Goal: Information Seeking & Learning: Learn about a topic

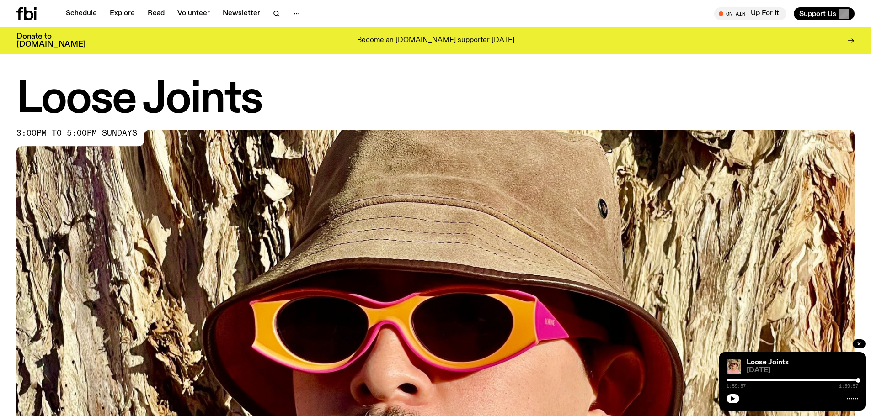
scroll to position [406, 0]
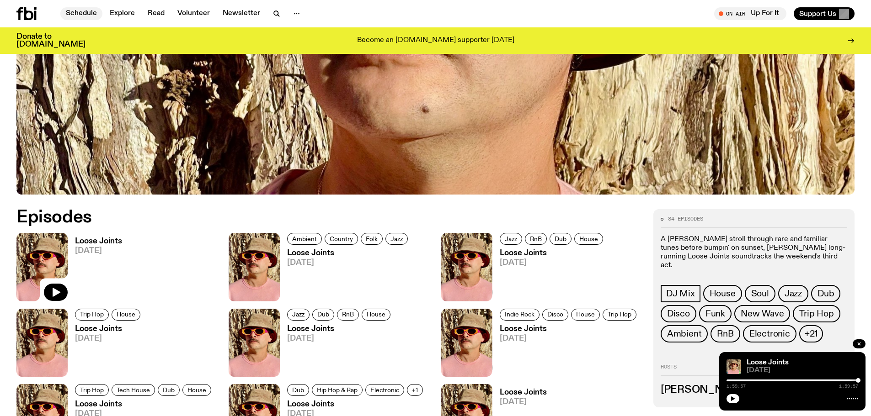
click at [92, 14] on link "Schedule" at bounding box center [81, 13] width 42 height 13
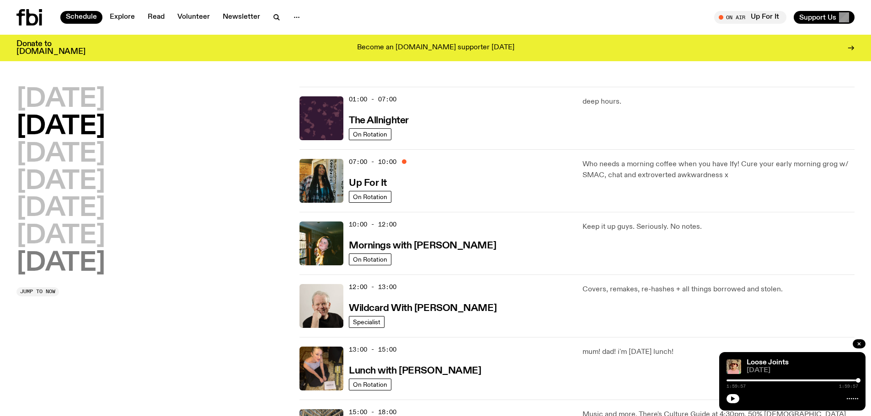
click at [85, 266] on h2 "[DATE]" at bounding box center [60, 264] width 89 height 26
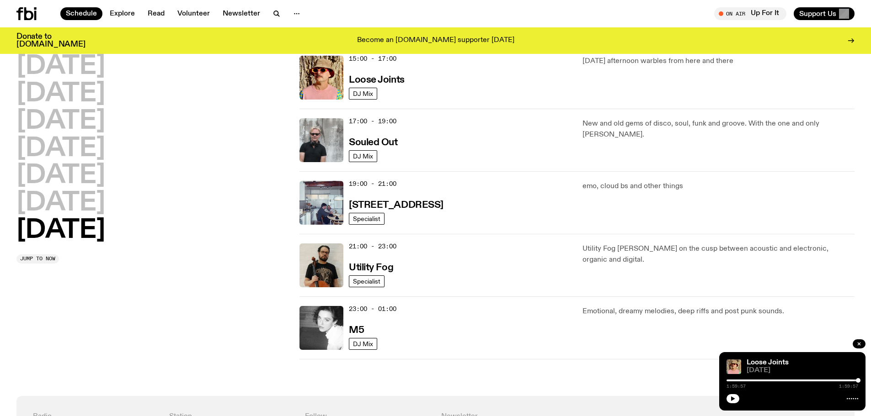
scroll to position [518, 0]
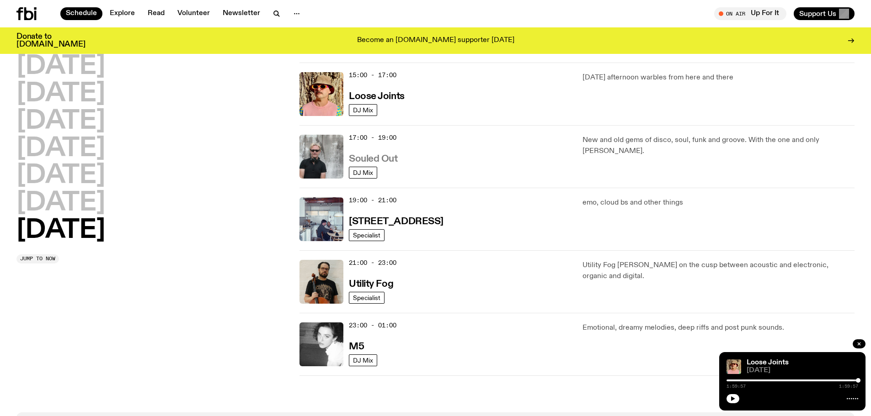
click at [389, 159] on h3 "Souled Out" at bounding box center [373, 159] width 49 height 10
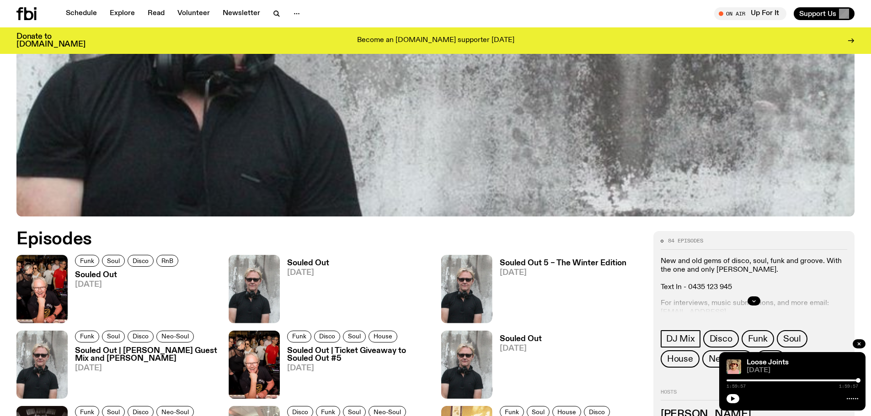
scroll to position [543, 0]
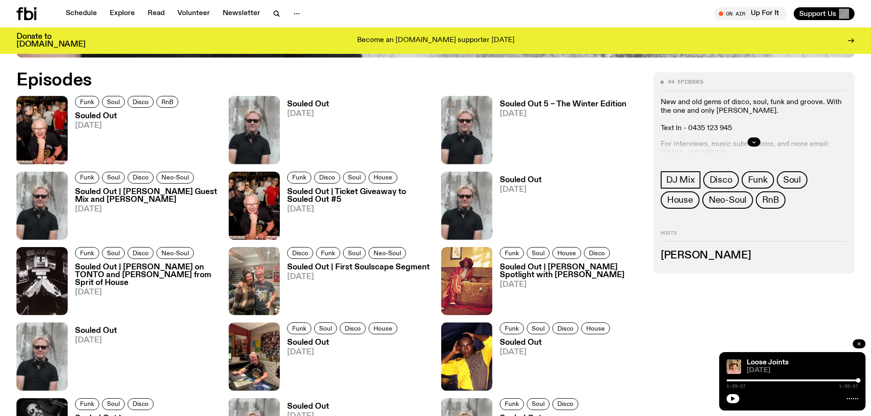
click at [861, 343] on icon "button" at bounding box center [858, 343] width 5 height 5
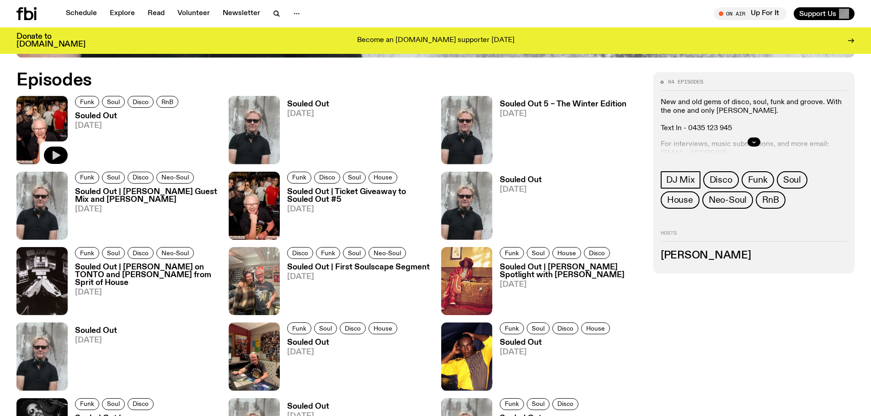
click at [54, 153] on icon "button" at bounding box center [57, 155] width 8 height 9
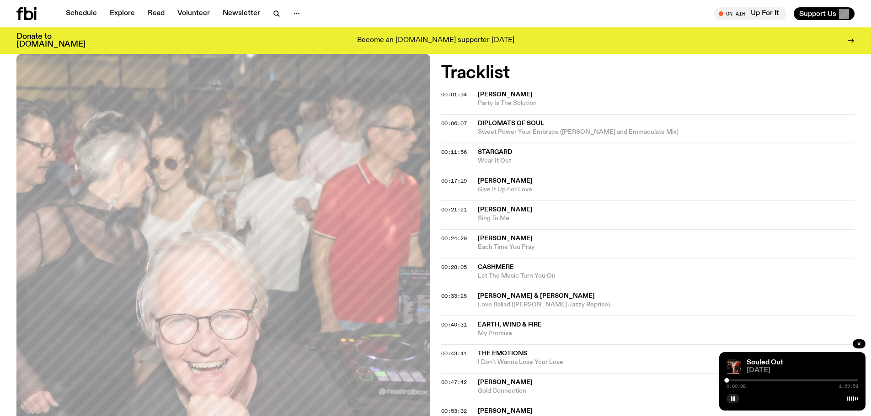
scroll to position [269, 0]
